Goal: Task Accomplishment & Management: Use online tool/utility

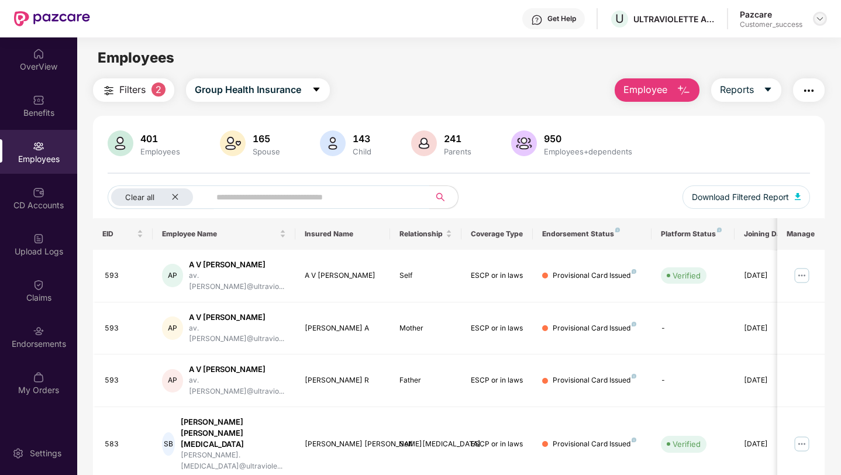
click at [818, 22] on img at bounding box center [819, 18] width 9 height 9
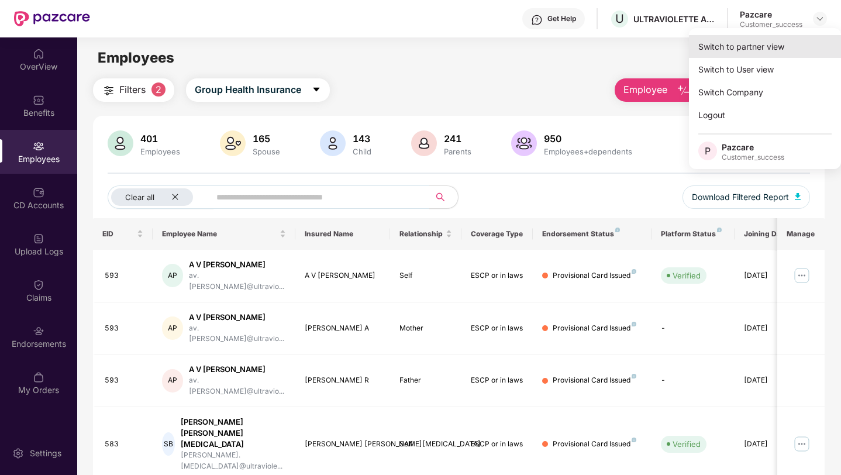
click at [793, 41] on div "Switch to partner view" at bounding box center [765, 46] width 152 height 23
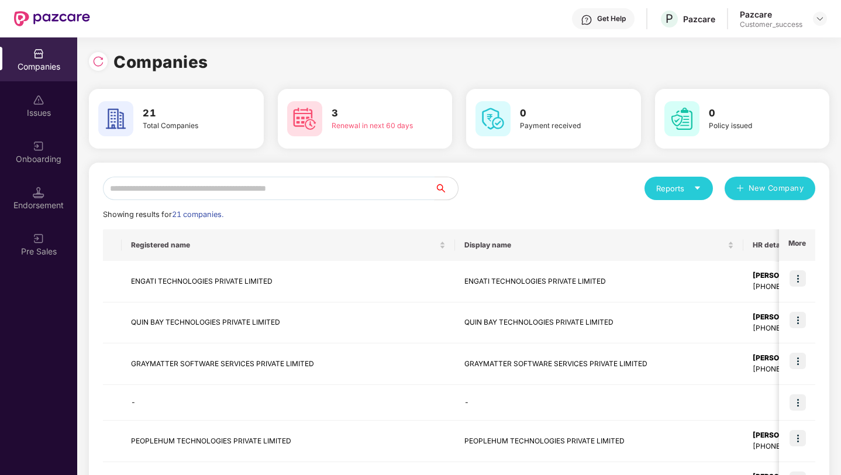
click at [298, 193] on input "text" at bounding box center [268, 188] width 331 height 23
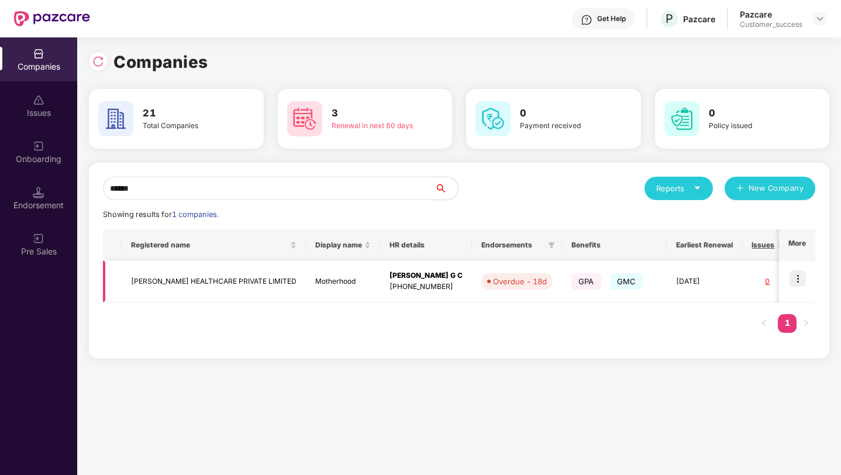
type input "******"
click at [799, 281] on img at bounding box center [797, 278] width 16 height 16
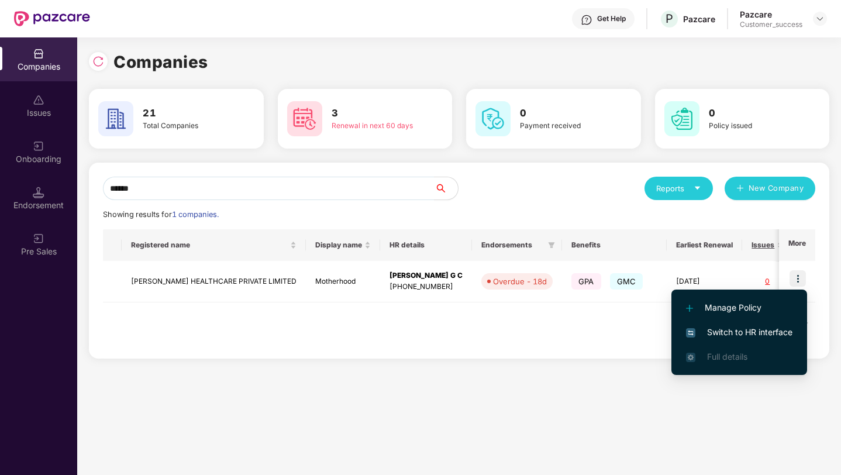
click at [721, 331] on span "Switch to HR interface" at bounding box center [739, 332] width 106 height 13
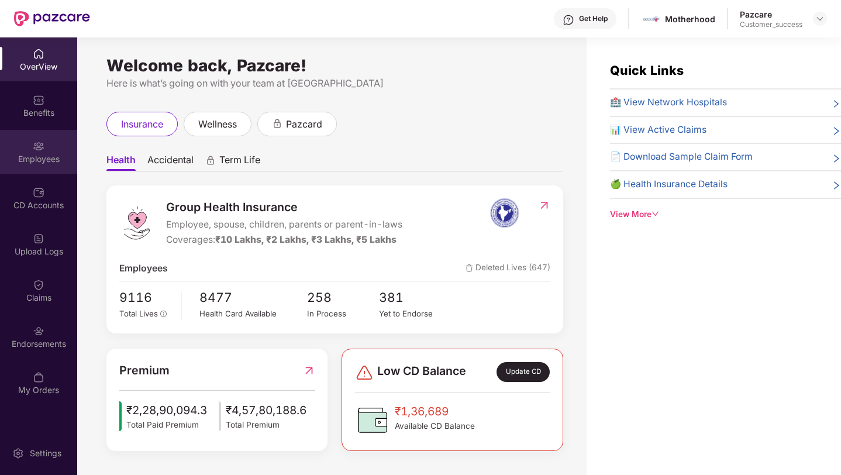
click at [37, 161] on div "Employees" at bounding box center [38, 159] width 77 height 12
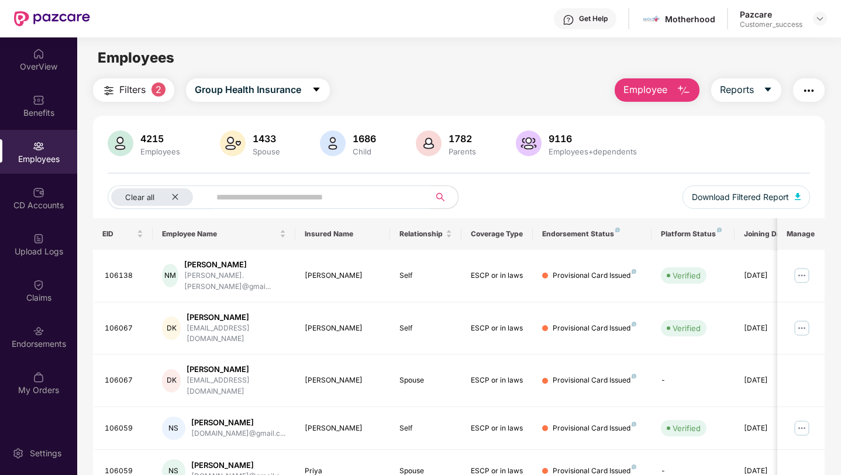
click at [230, 198] on input "text" at bounding box center [314, 197] width 197 height 18
click at [172, 196] on icon "close" at bounding box center [175, 197] width 8 height 8
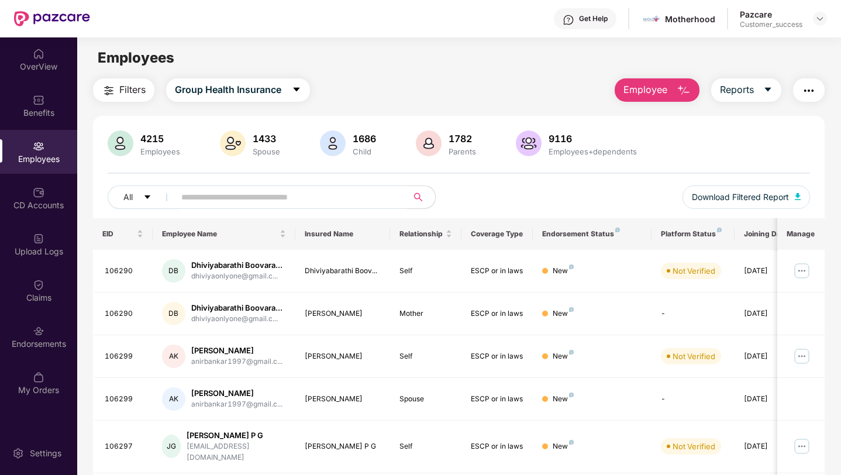
click at [210, 196] on input "text" at bounding box center [286, 197] width 210 height 18
paste input "******"
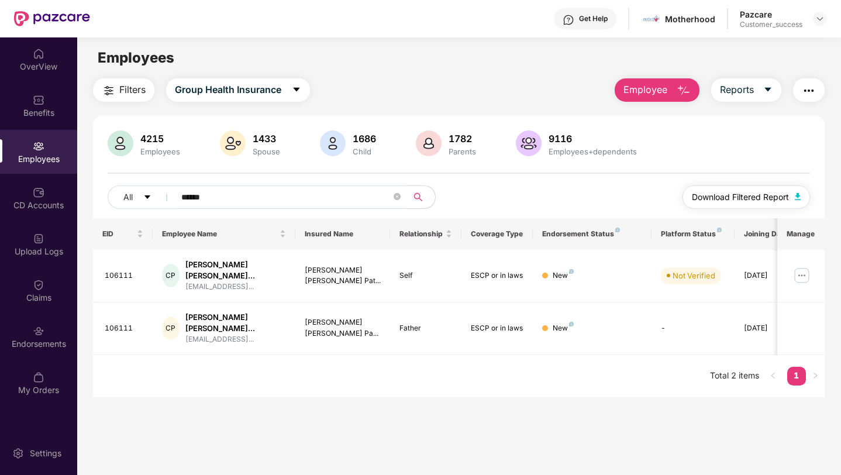
type input "******"
click at [718, 202] on span "Download Filtered Report" at bounding box center [739, 197] width 97 height 13
click at [818, 18] on img at bounding box center [819, 18] width 9 height 9
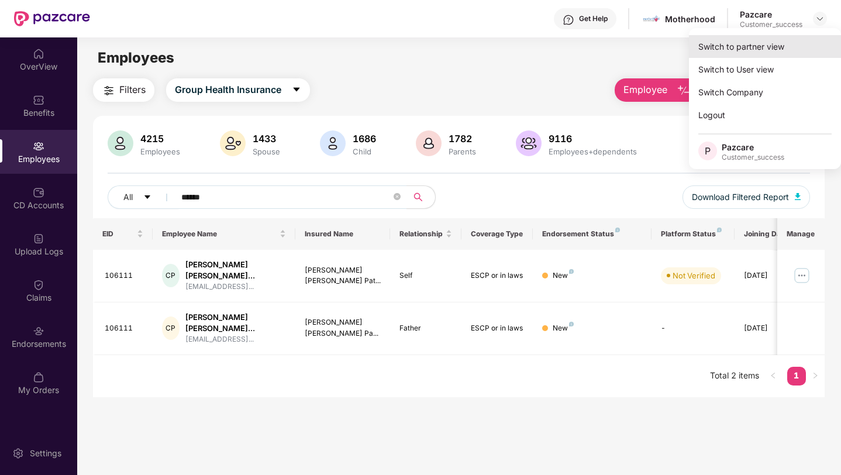
click at [812, 43] on div "Switch to partner view" at bounding box center [765, 46] width 152 height 23
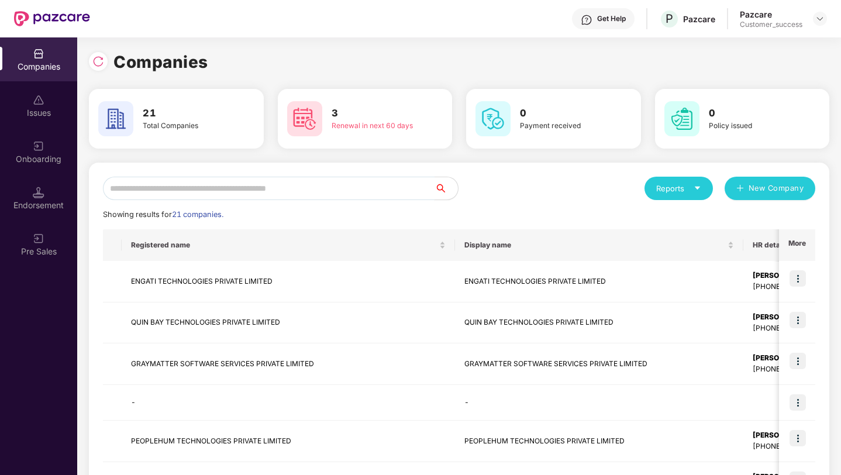
click at [356, 193] on input "text" at bounding box center [268, 188] width 331 height 23
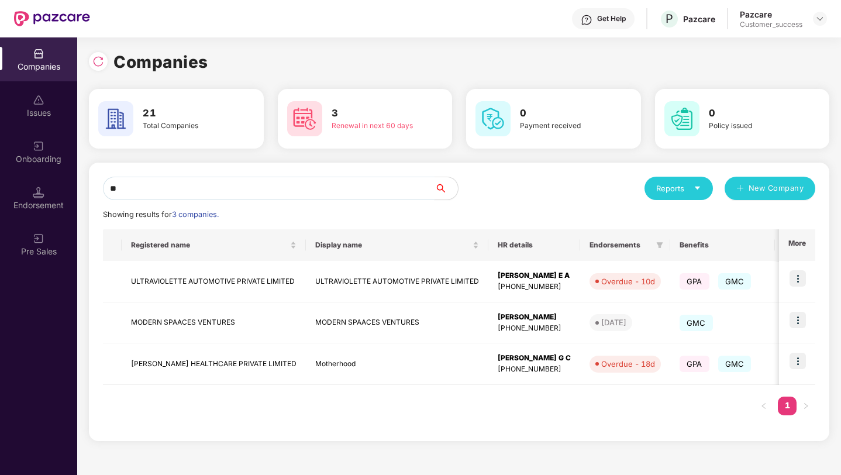
type input "*"
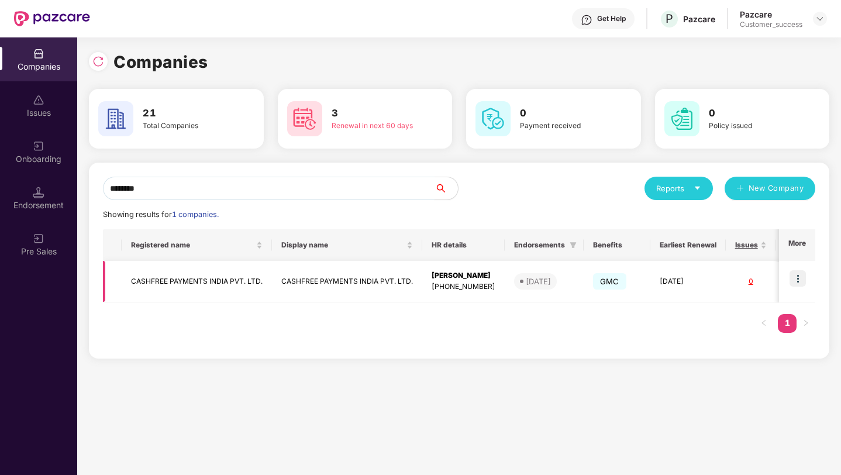
type input "********"
click at [802, 279] on img at bounding box center [797, 278] width 16 height 16
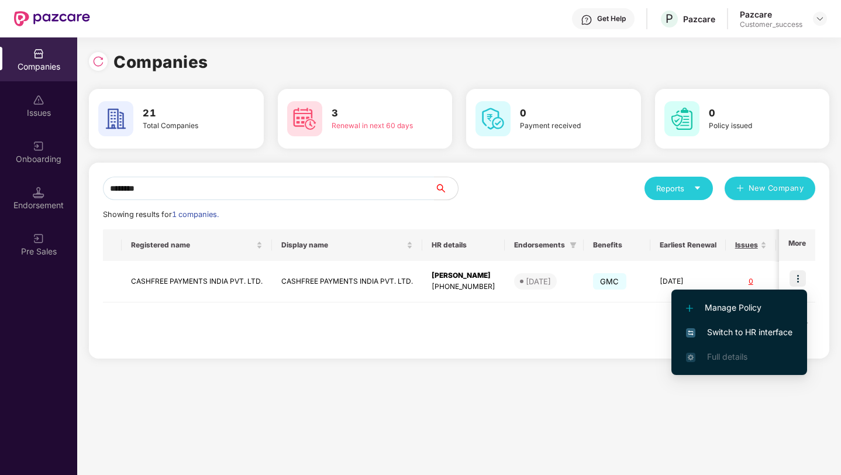
click at [762, 328] on span "Switch to HR interface" at bounding box center [739, 332] width 106 height 13
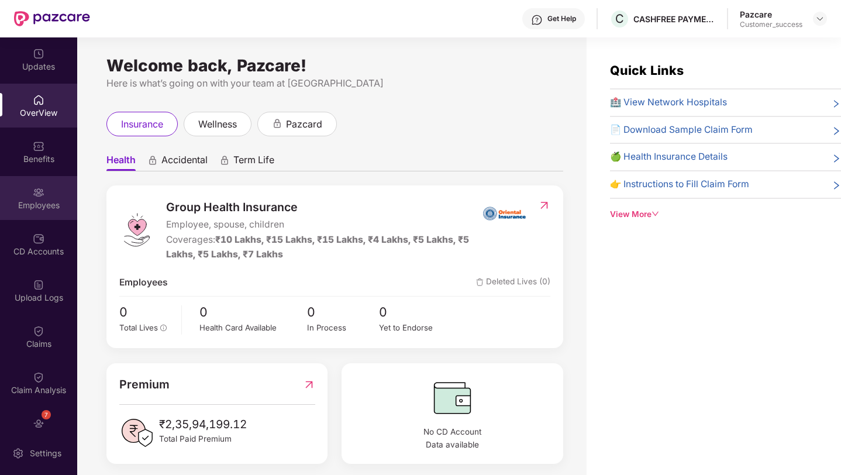
click at [26, 199] on div "Employees" at bounding box center [38, 205] width 77 height 12
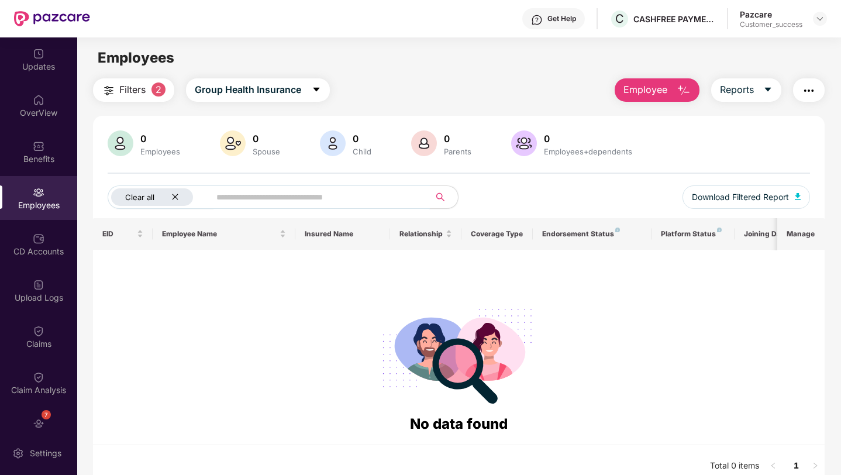
click at [178, 194] on icon "close" at bounding box center [175, 197] width 8 height 8
click at [811, 97] on img "button" at bounding box center [808, 91] width 14 height 14
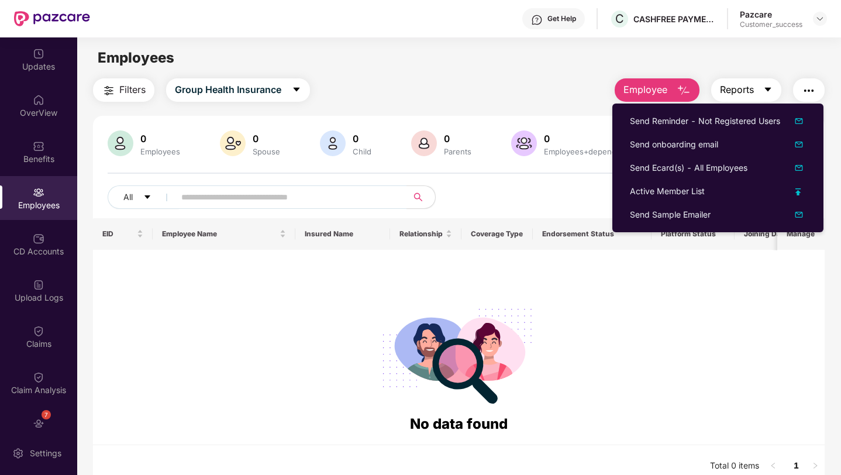
click at [743, 89] on span "Reports" at bounding box center [737, 89] width 34 height 15
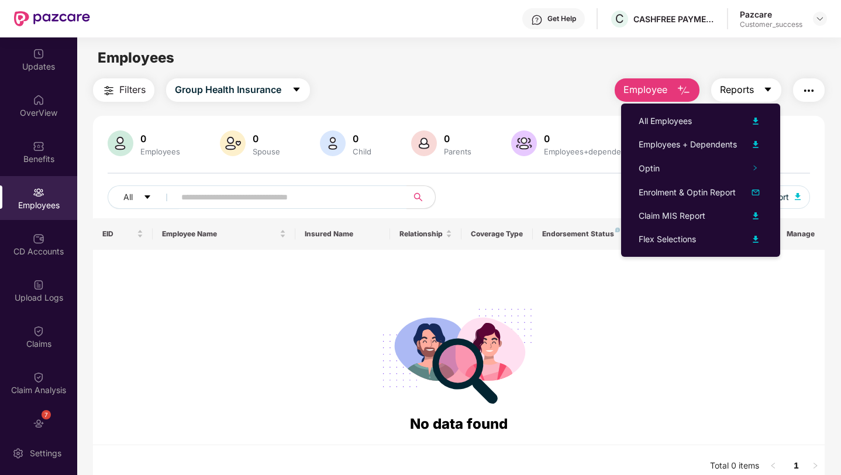
click at [743, 91] on span "Reports" at bounding box center [737, 89] width 34 height 15
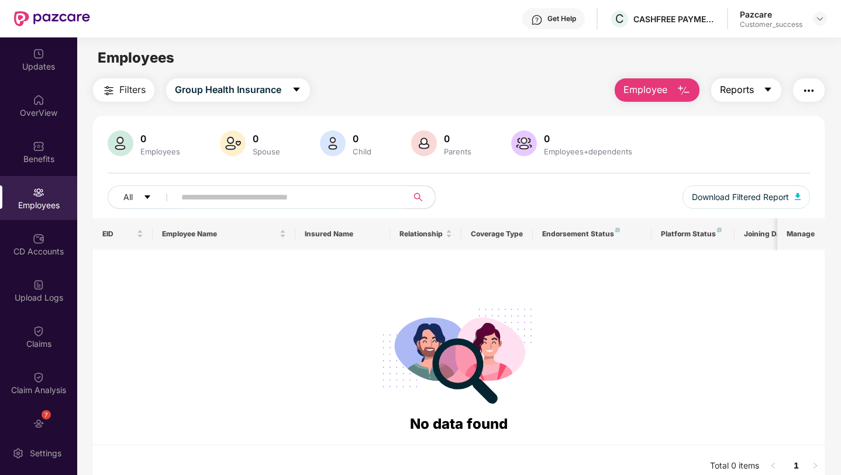
click at [743, 91] on span "Reports" at bounding box center [737, 89] width 34 height 15
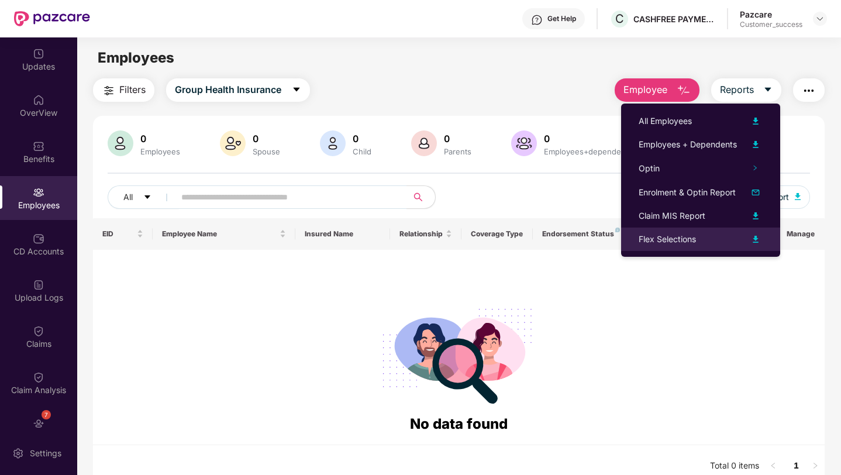
click at [723, 236] on div "Flex Selections" at bounding box center [700, 239] width 124 height 14
